Goal: Information Seeking & Learning: Learn about a topic

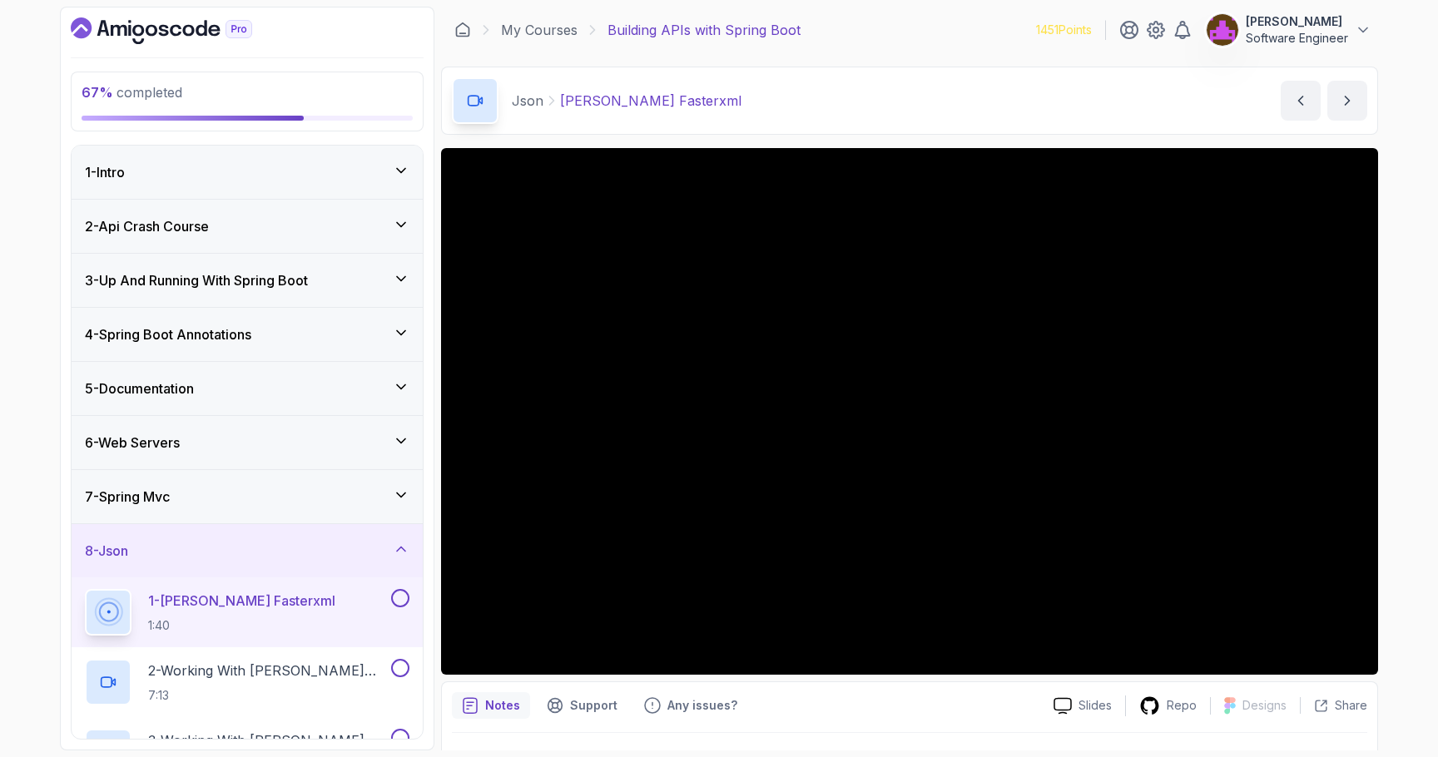
click at [281, 487] on div "7 - Spring Mvc" at bounding box center [247, 497] width 324 height 20
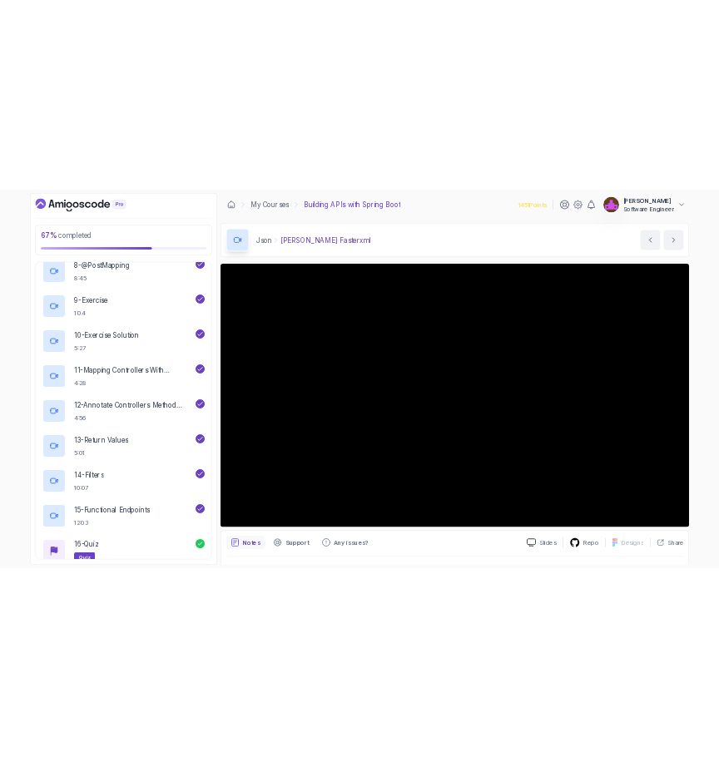
scroll to position [952, 0]
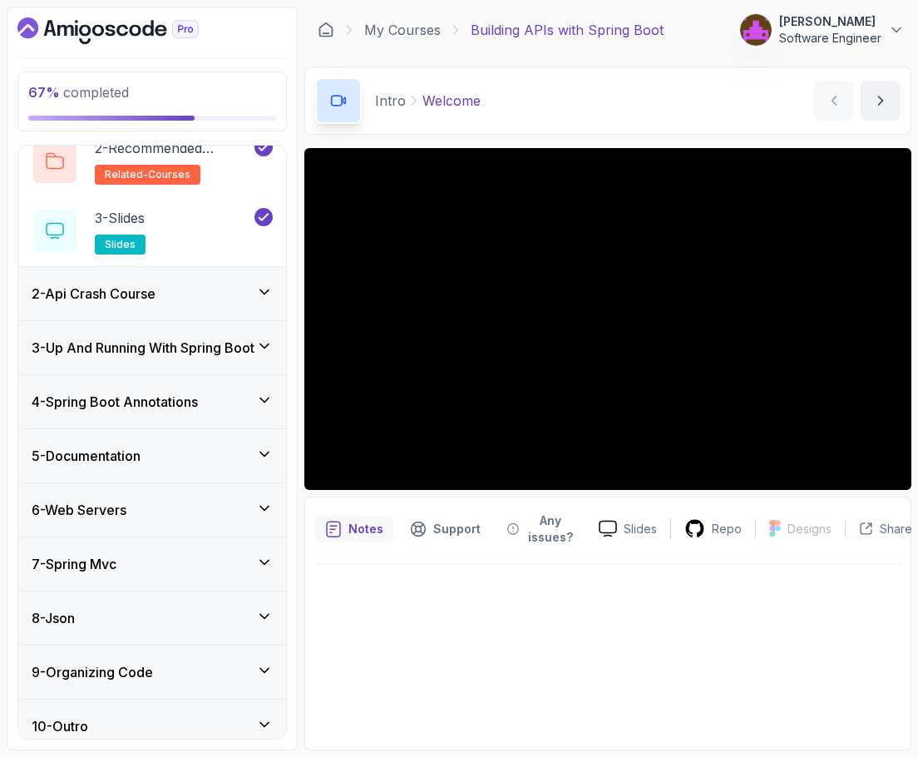
scroll to position [143, 0]
click at [77, 641] on div "8 - Json" at bounding box center [152, 617] width 268 height 53
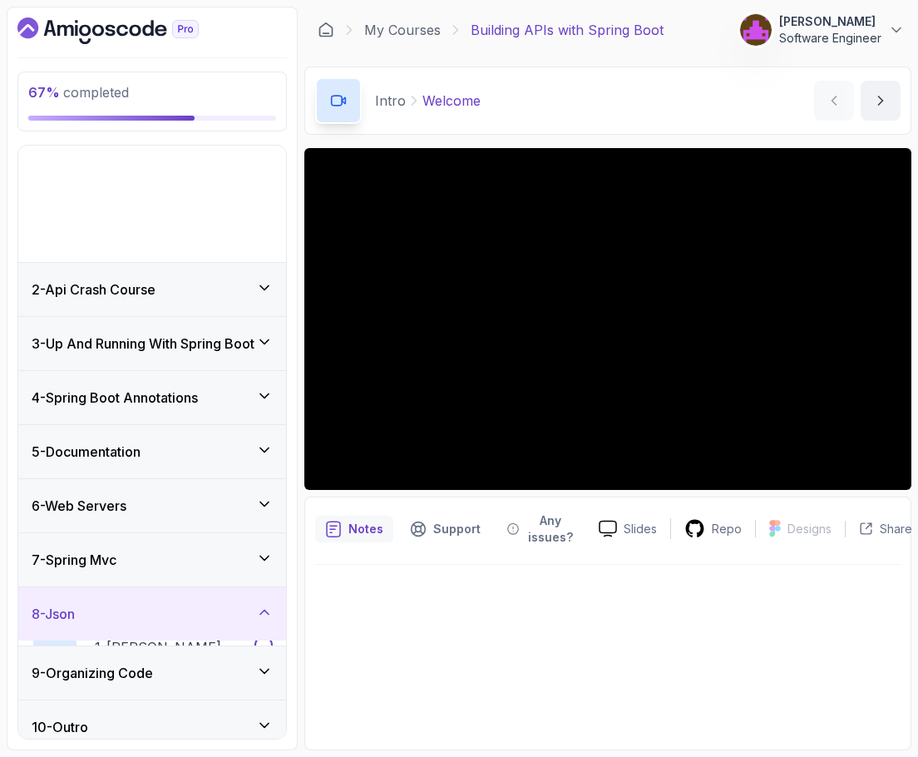
scroll to position [0, 0]
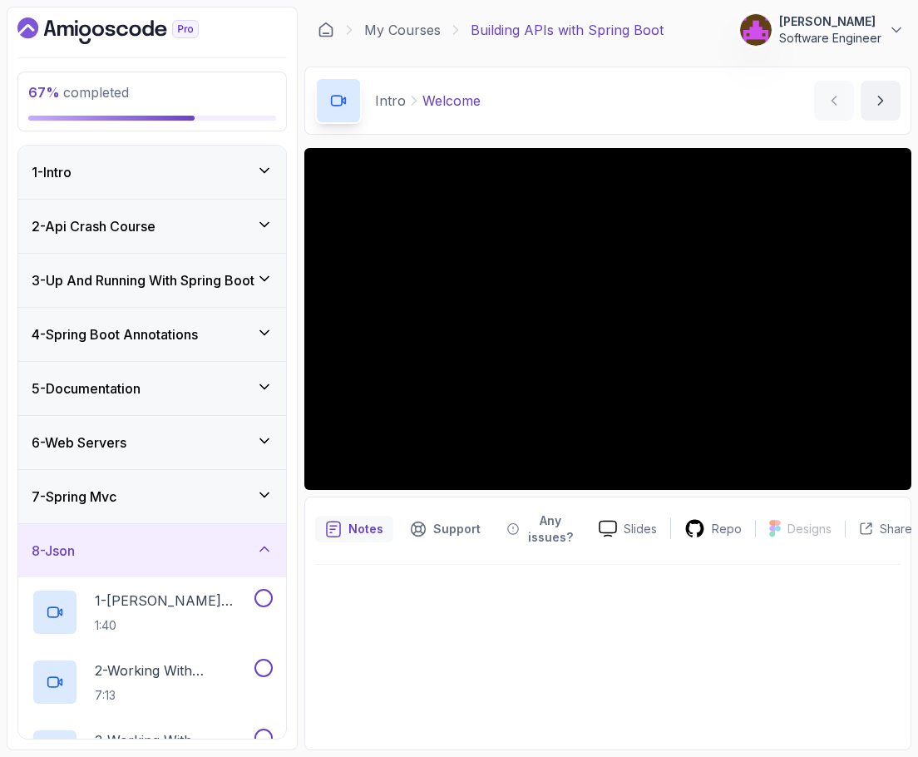
click at [141, 494] on div "7 - Spring Mvc" at bounding box center [152, 497] width 241 height 20
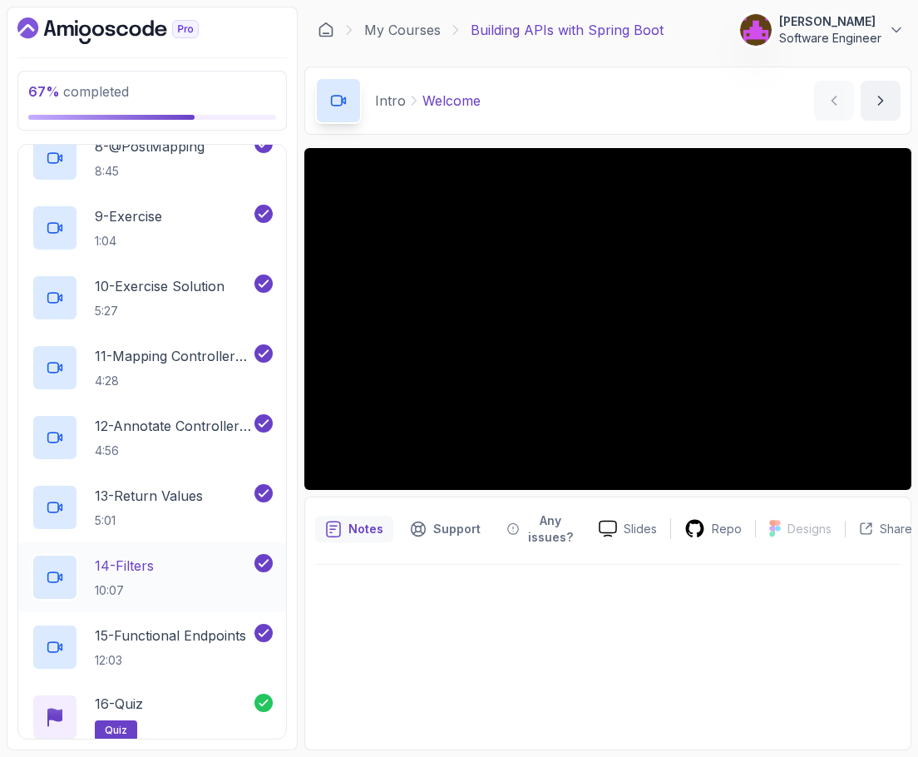
scroll to position [1064, 0]
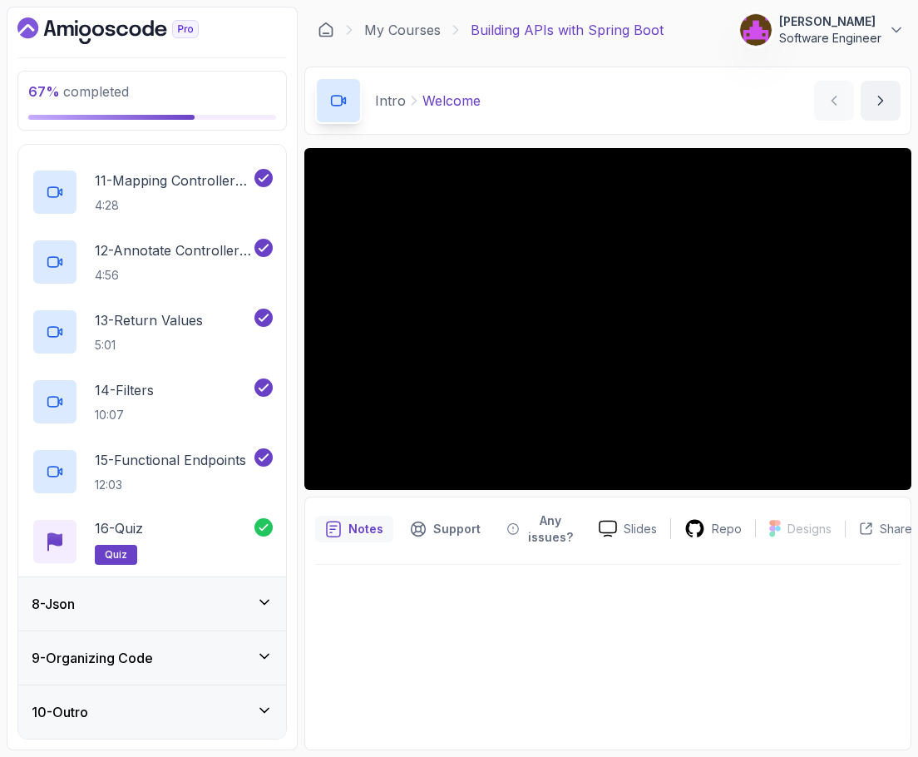
click at [125, 588] on div "8 - Json" at bounding box center [152, 603] width 268 height 53
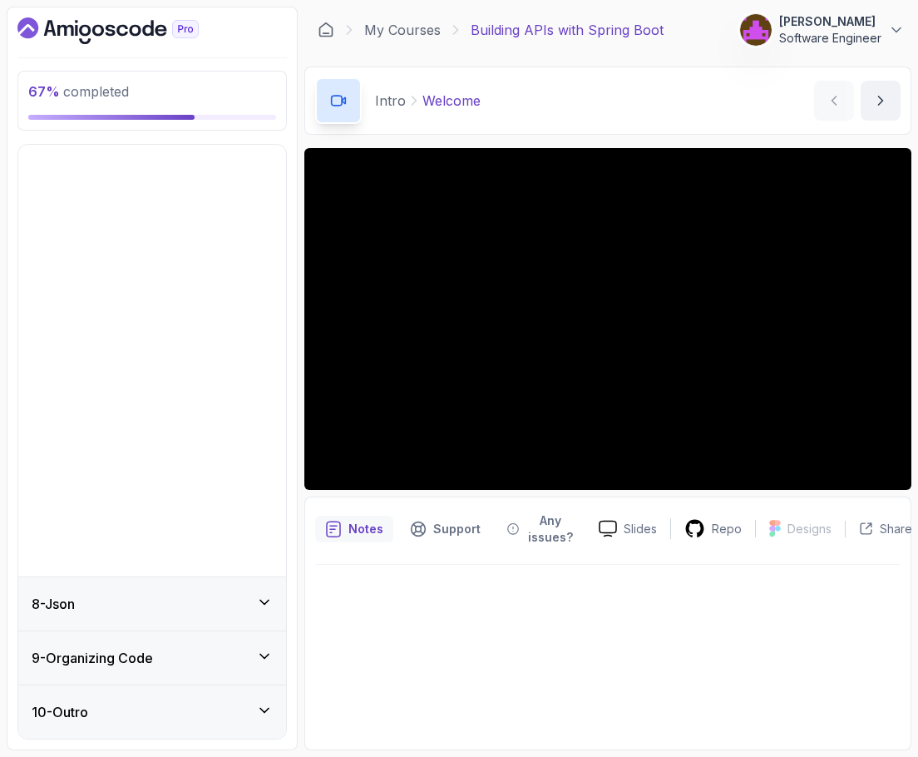
scroll to position [0, 0]
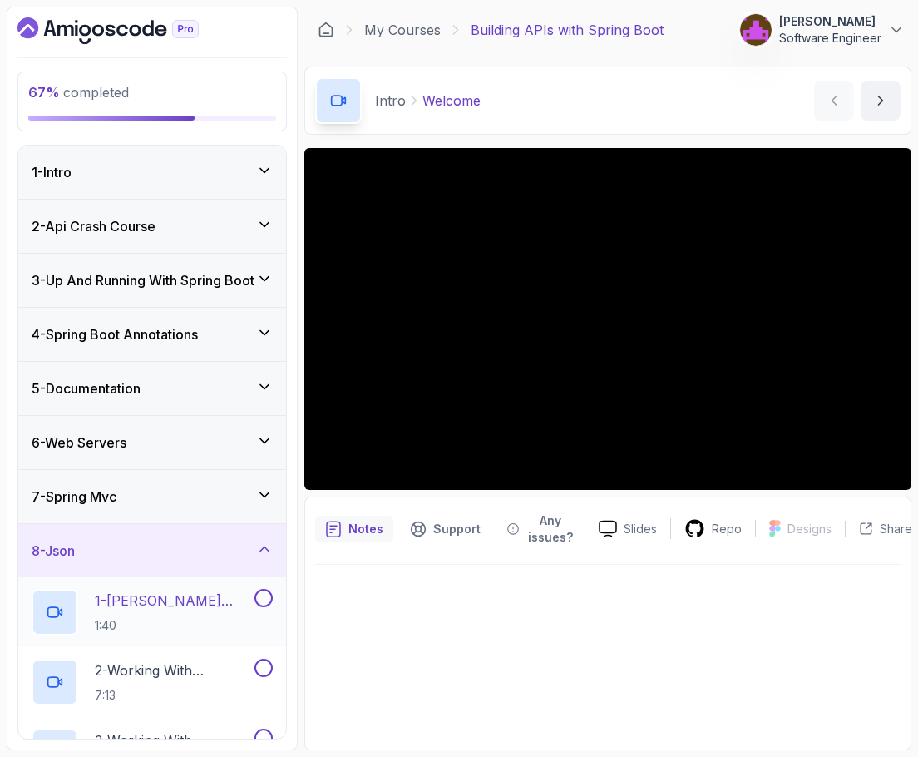
click at [136, 620] on p "1:40" at bounding box center [173, 625] width 156 height 17
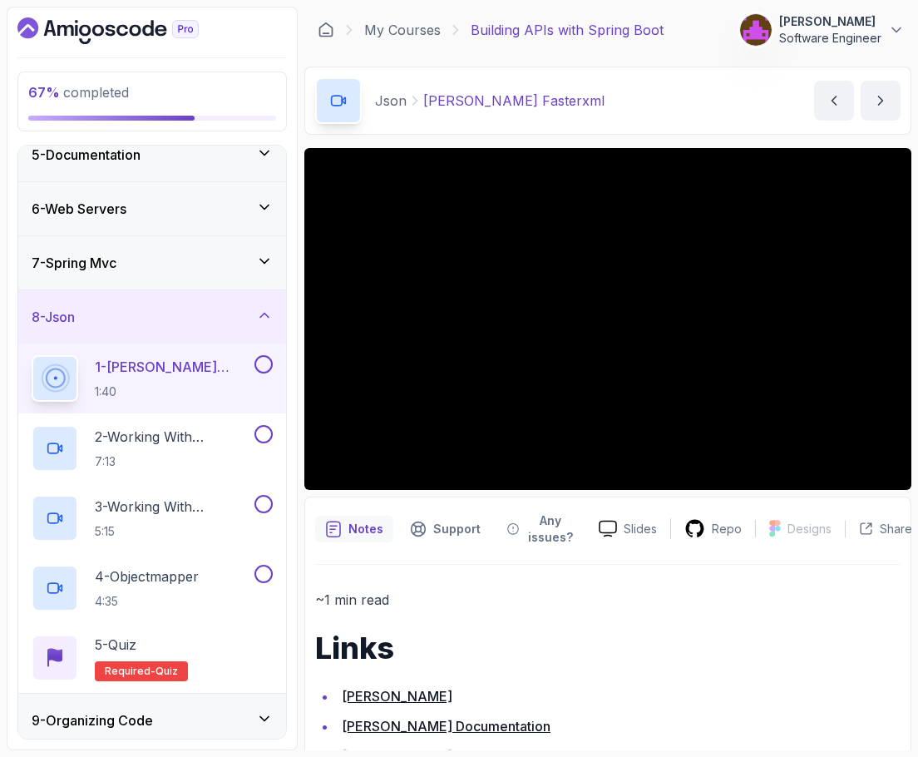
scroll to position [295, 0]
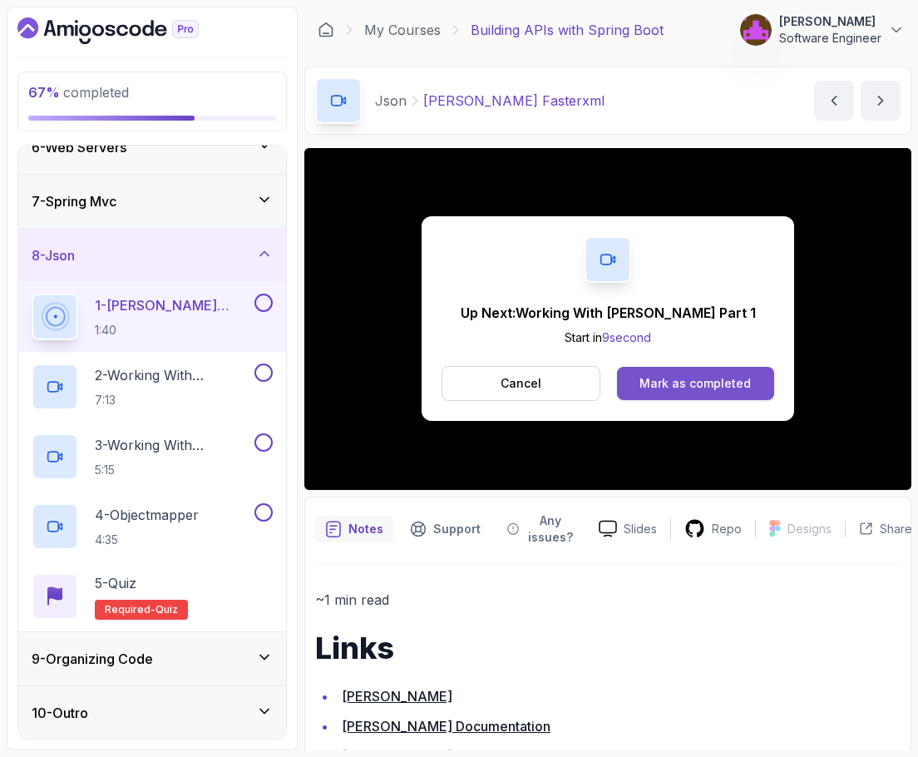
click at [718, 389] on div "Mark as completed" at bounding box center [695, 383] width 111 height 17
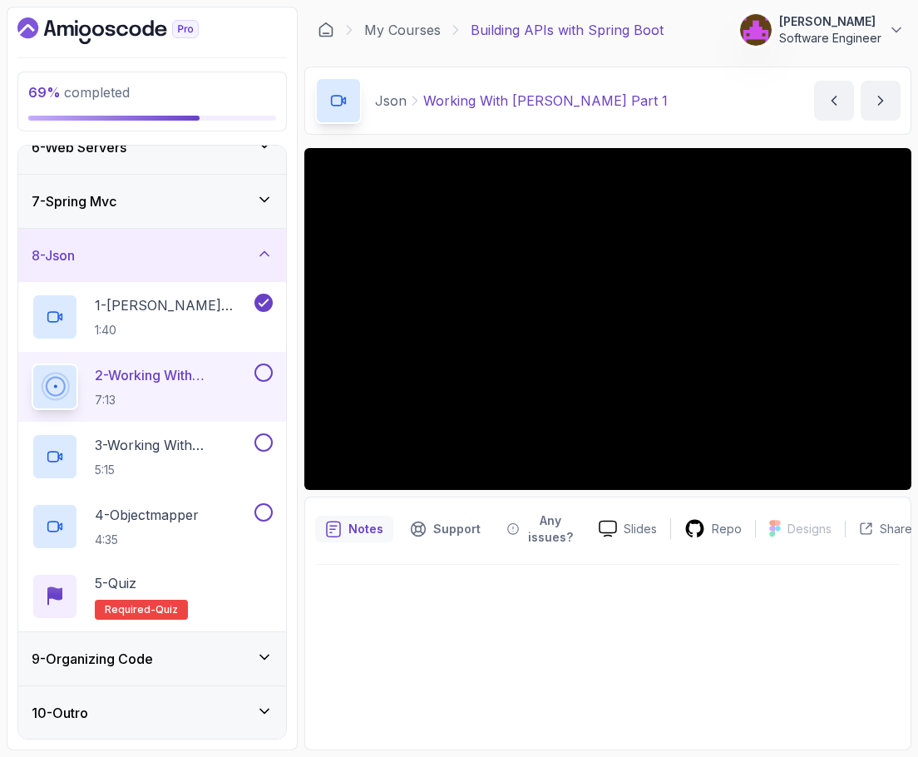
click at [176, 654] on div "9 - Organizing Code" at bounding box center [152, 659] width 241 height 20
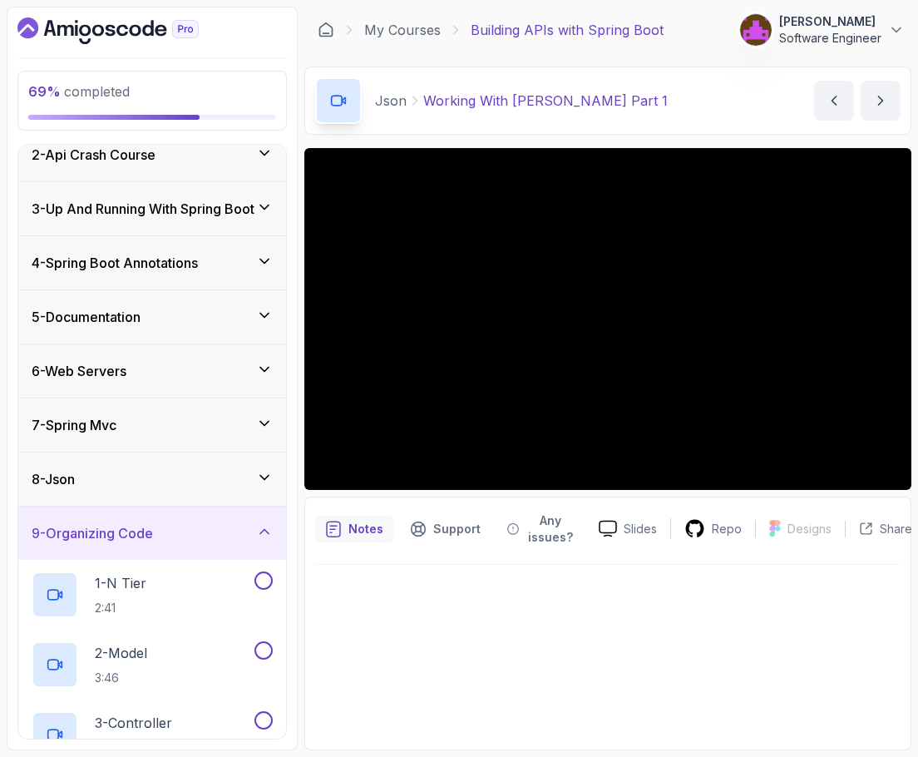
scroll to position [68, 0]
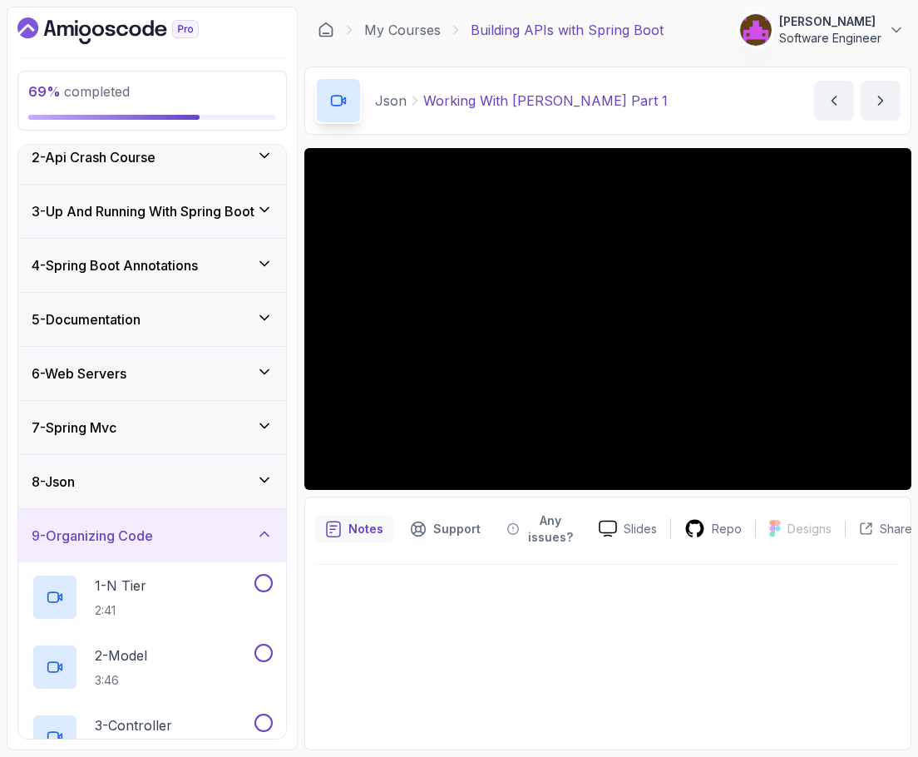
click at [146, 487] on div "8 - Json" at bounding box center [152, 482] width 241 height 20
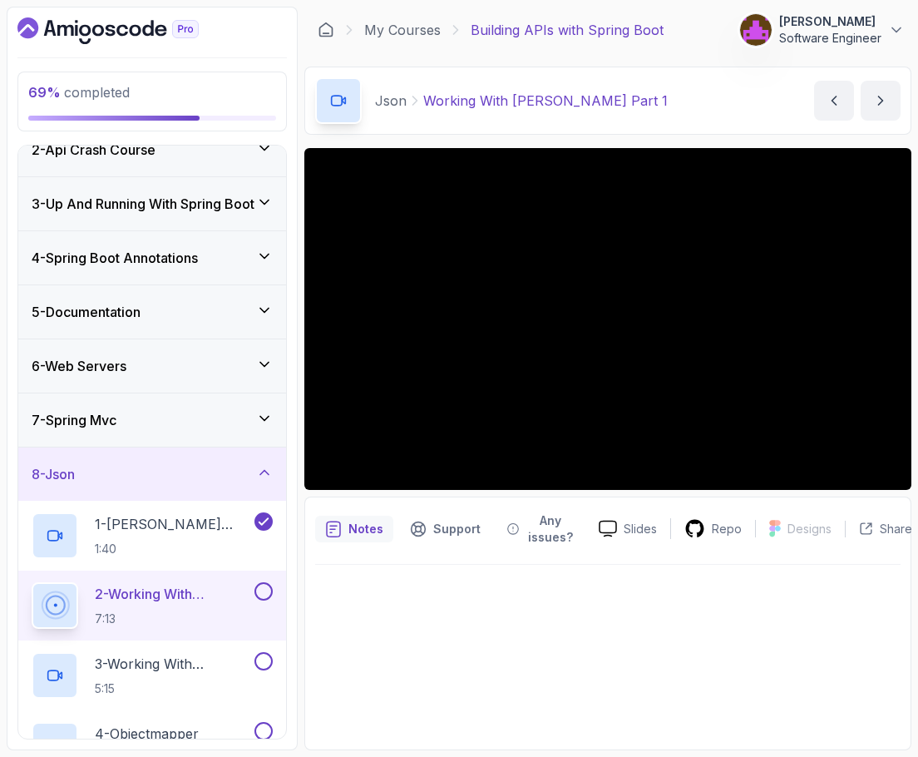
scroll to position [75, 0]
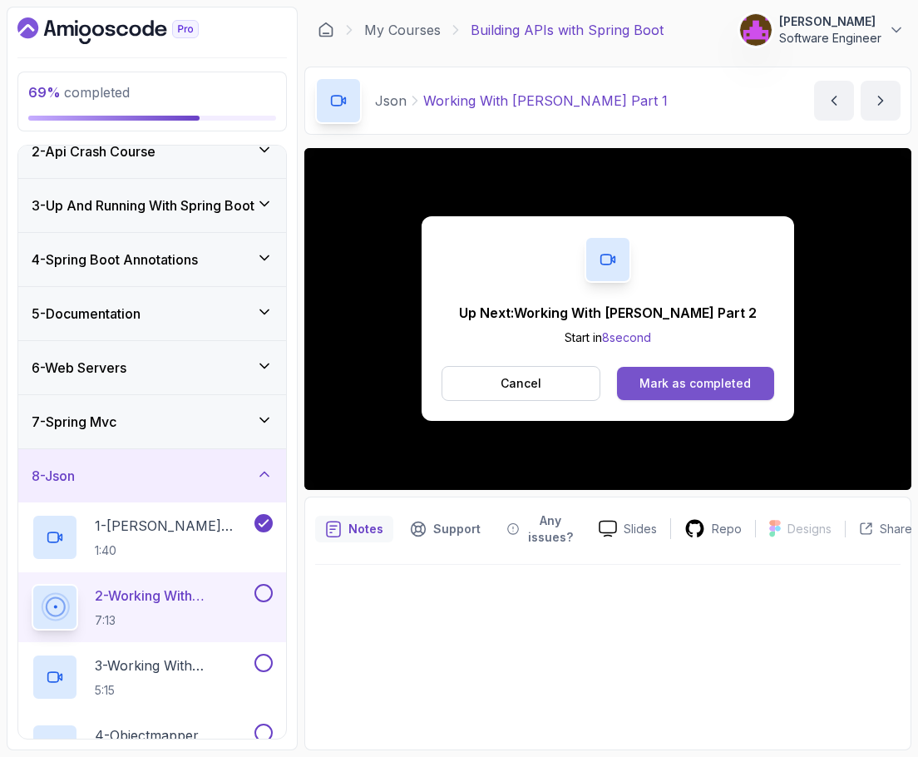
click at [714, 389] on div "Mark as completed" at bounding box center [695, 383] width 111 height 17
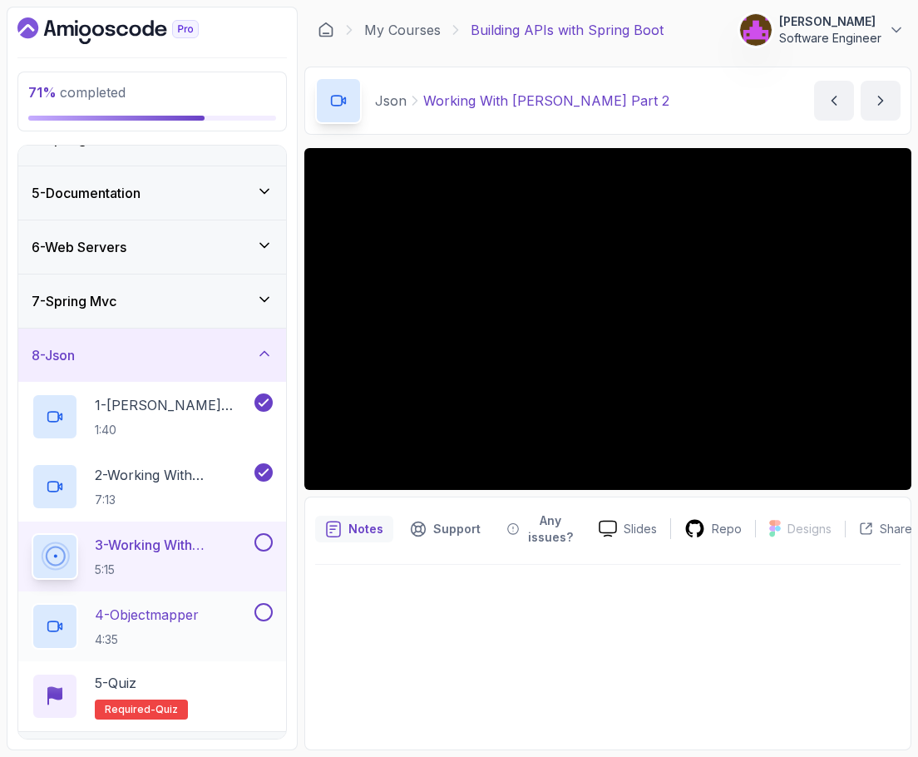
scroll to position [295, 0]
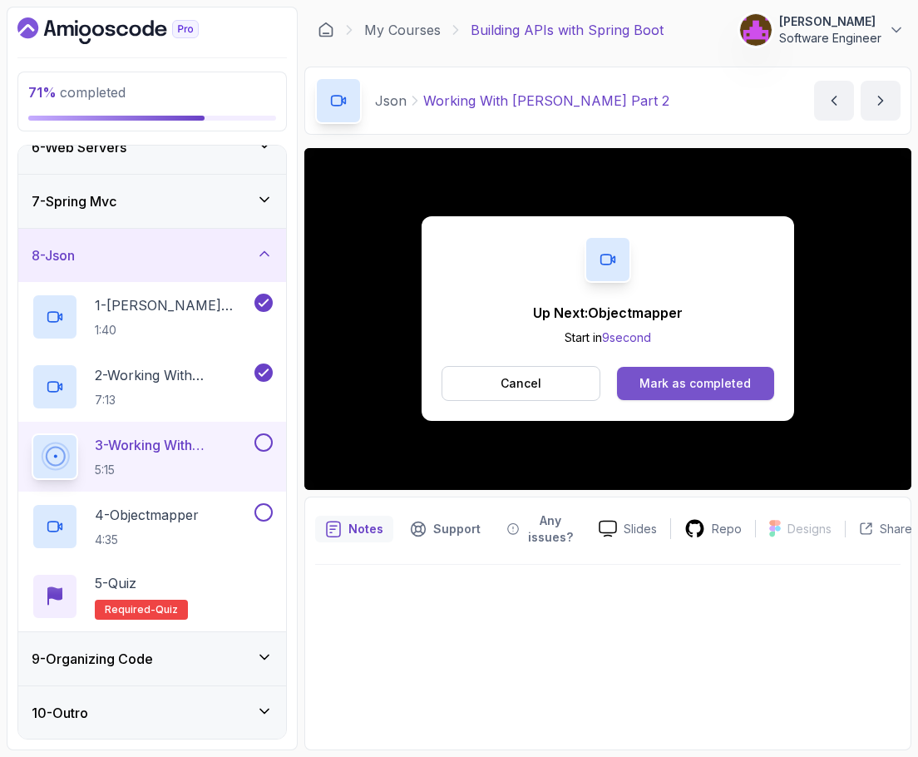
click at [696, 387] on div "Mark as completed" at bounding box center [695, 383] width 111 height 17
